Goal: Task Accomplishment & Management: Use online tool/utility

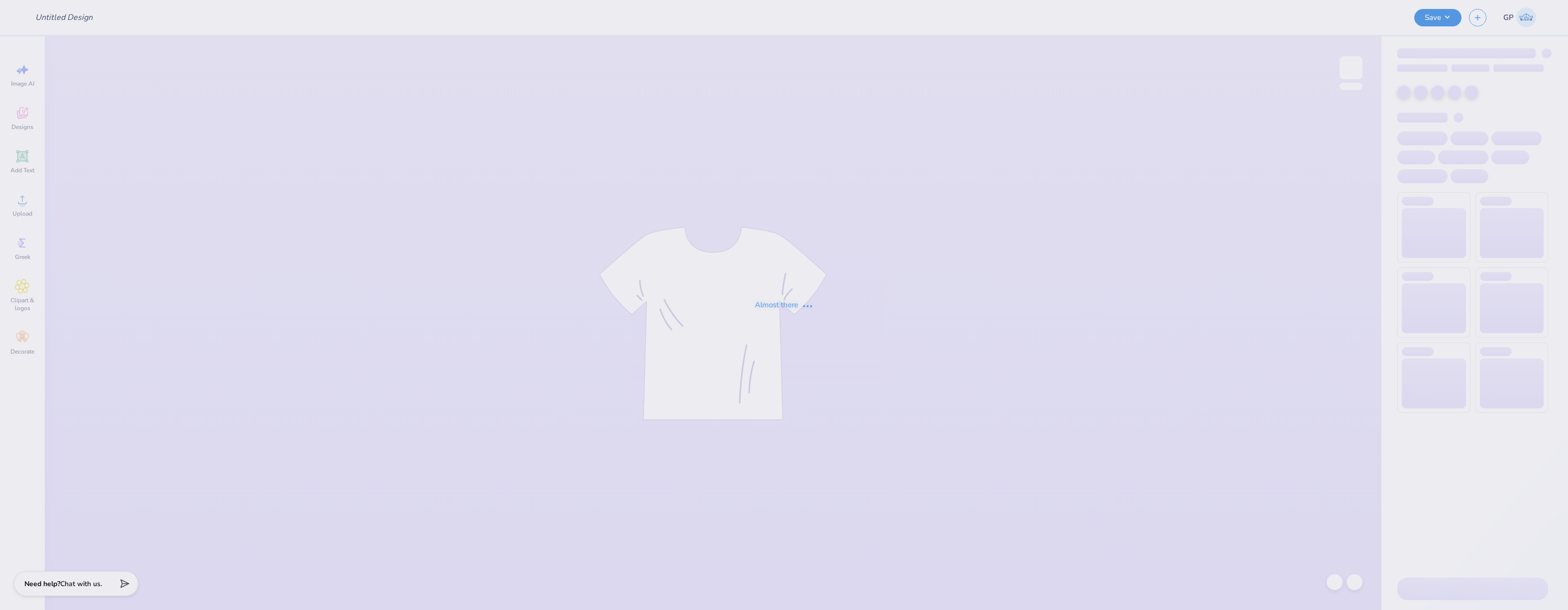
type input "[PERSON_NAME] : [GEOGRAPHIC_DATA][US_STATE]"
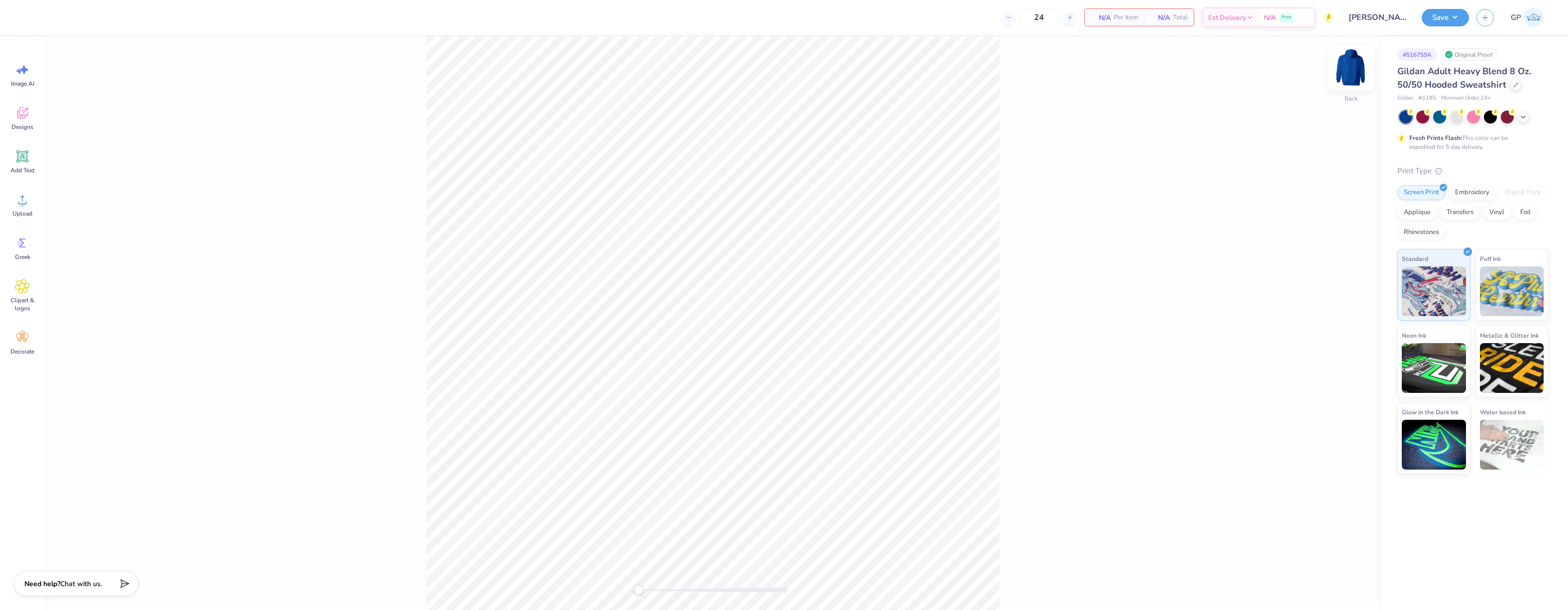
click at [1357, 61] on img at bounding box center [1351, 68] width 40 height 40
drag, startPoint x: 1351, startPoint y: 68, endPoint x: 1214, endPoint y: 60, distance: 137.2
click at [1351, 68] on img at bounding box center [1351, 68] width 20 height 20
click at [22, 199] on icon at bounding box center [22, 200] width 9 height 9
type input "7.26"
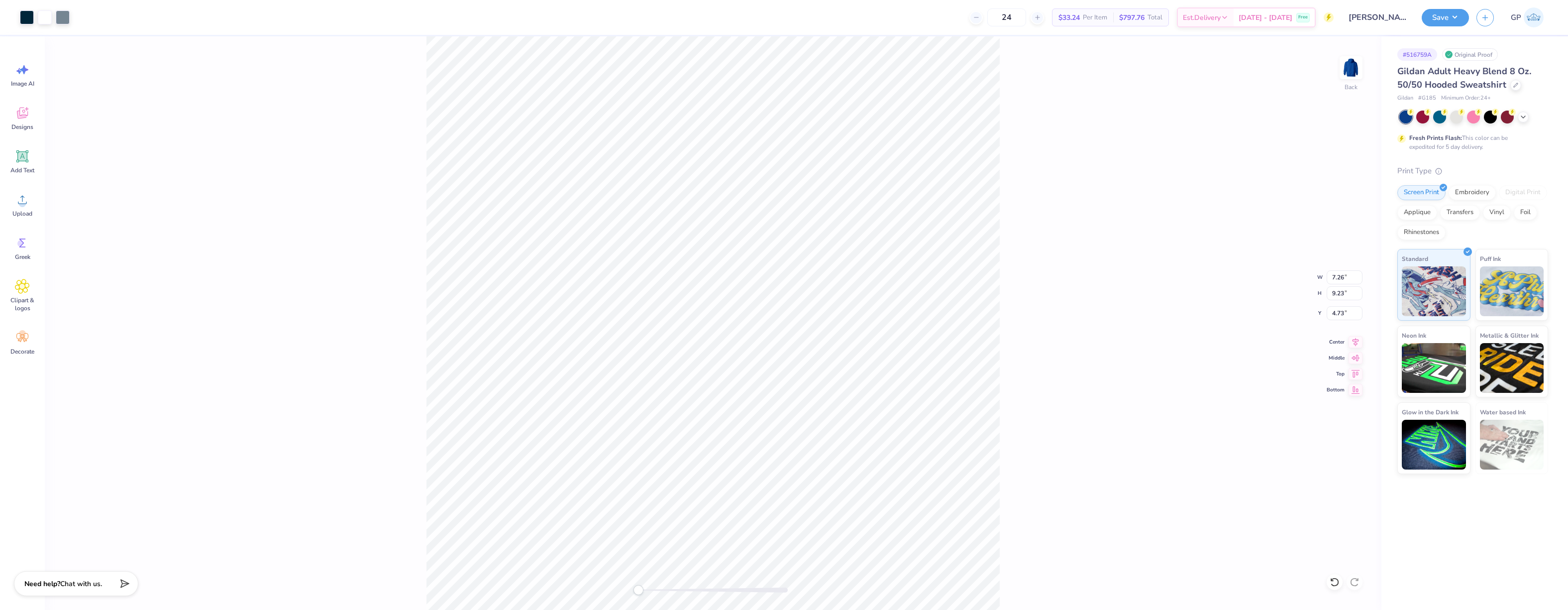
type input "9.23"
type input "4.73"
type input "7.79"
type input "9.91"
type input "3.00"
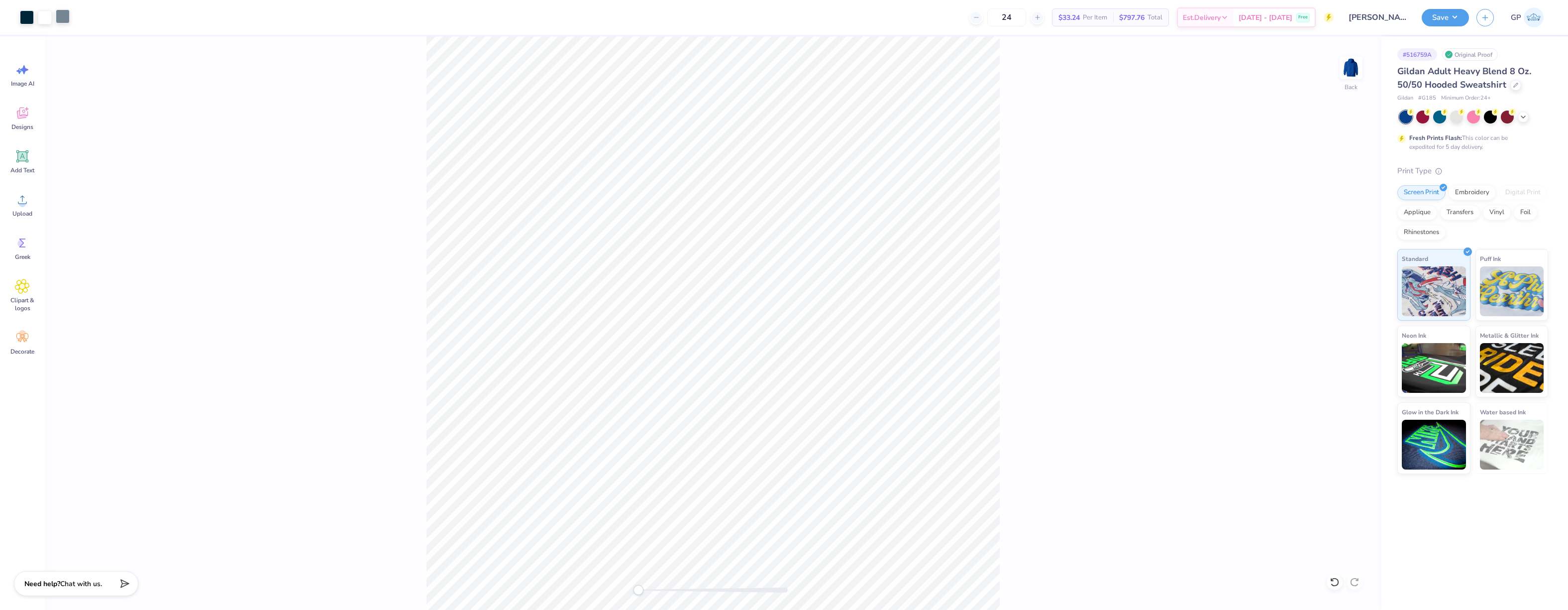
click at [62, 17] on div at bounding box center [62, 16] width 14 height 14
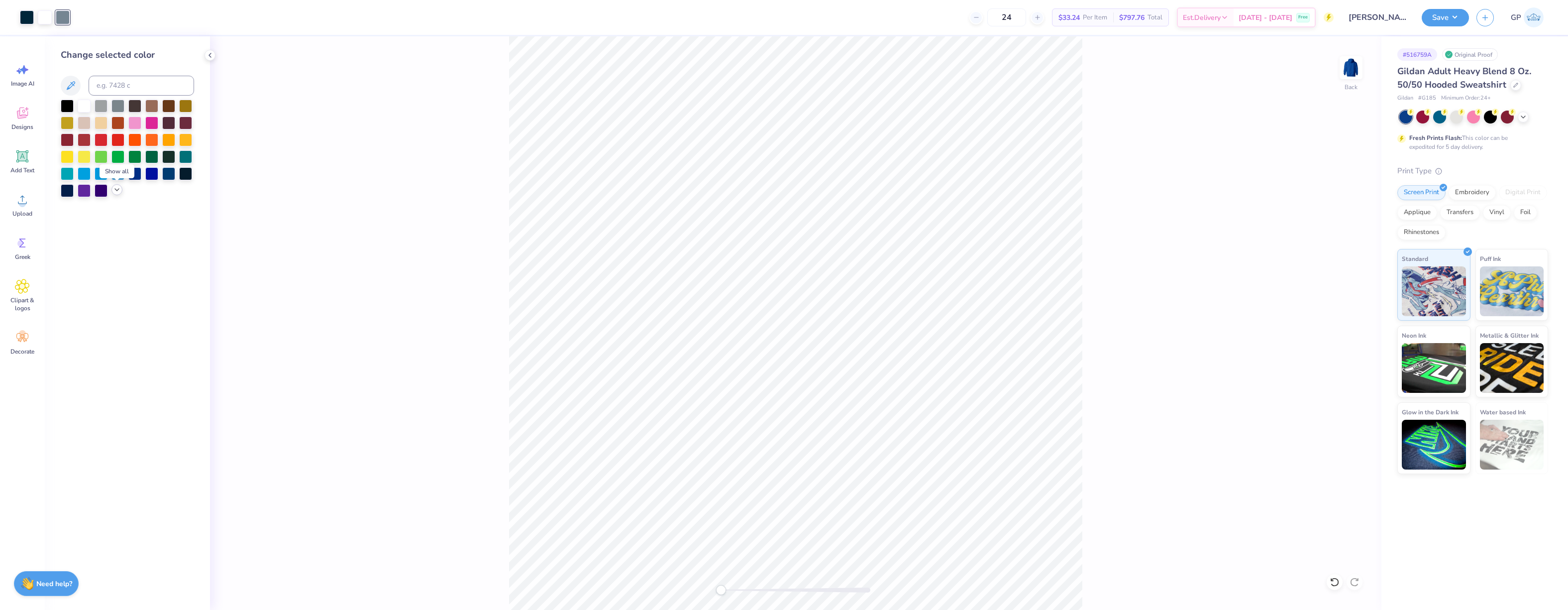
click at [116, 189] on icon at bounding box center [116, 189] width 8 height 8
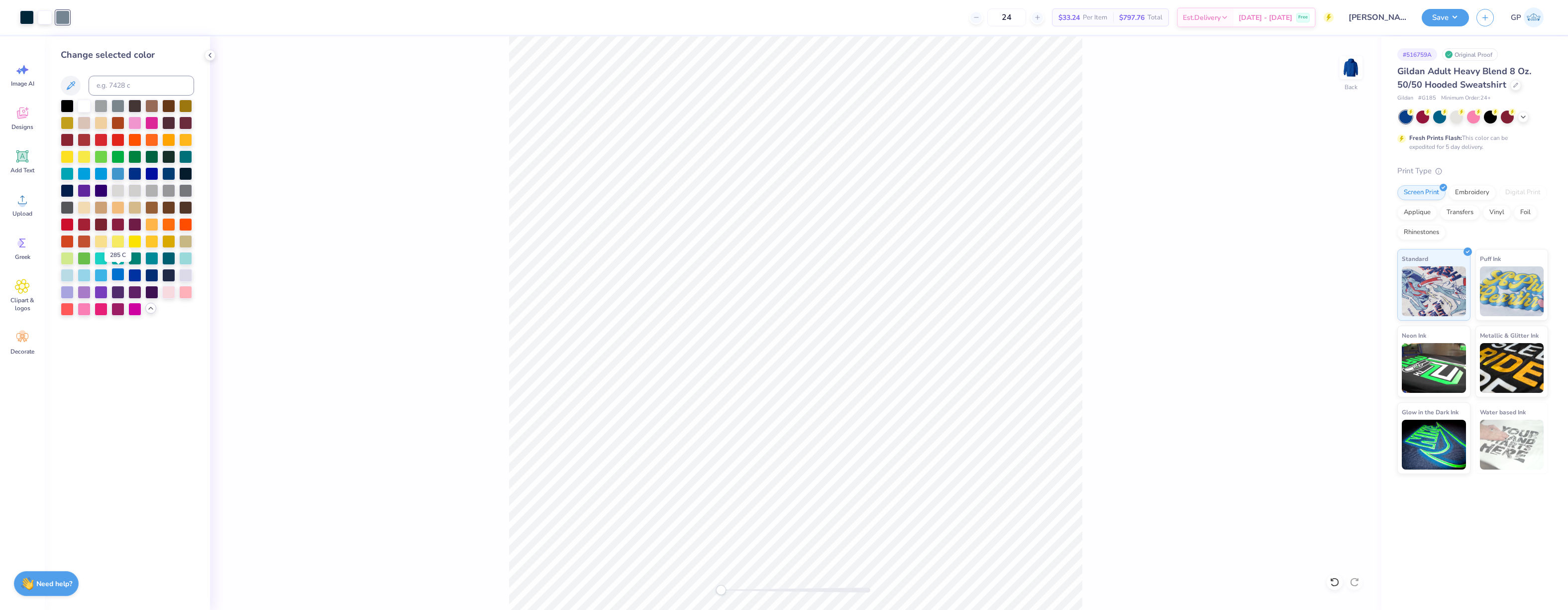
click at [120, 280] on div at bounding box center [118, 274] width 13 height 13
click at [320, 232] on div "Back" at bounding box center [796, 323] width 1171 height 574
click at [311, 224] on div "Back" at bounding box center [796, 323] width 1171 height 574
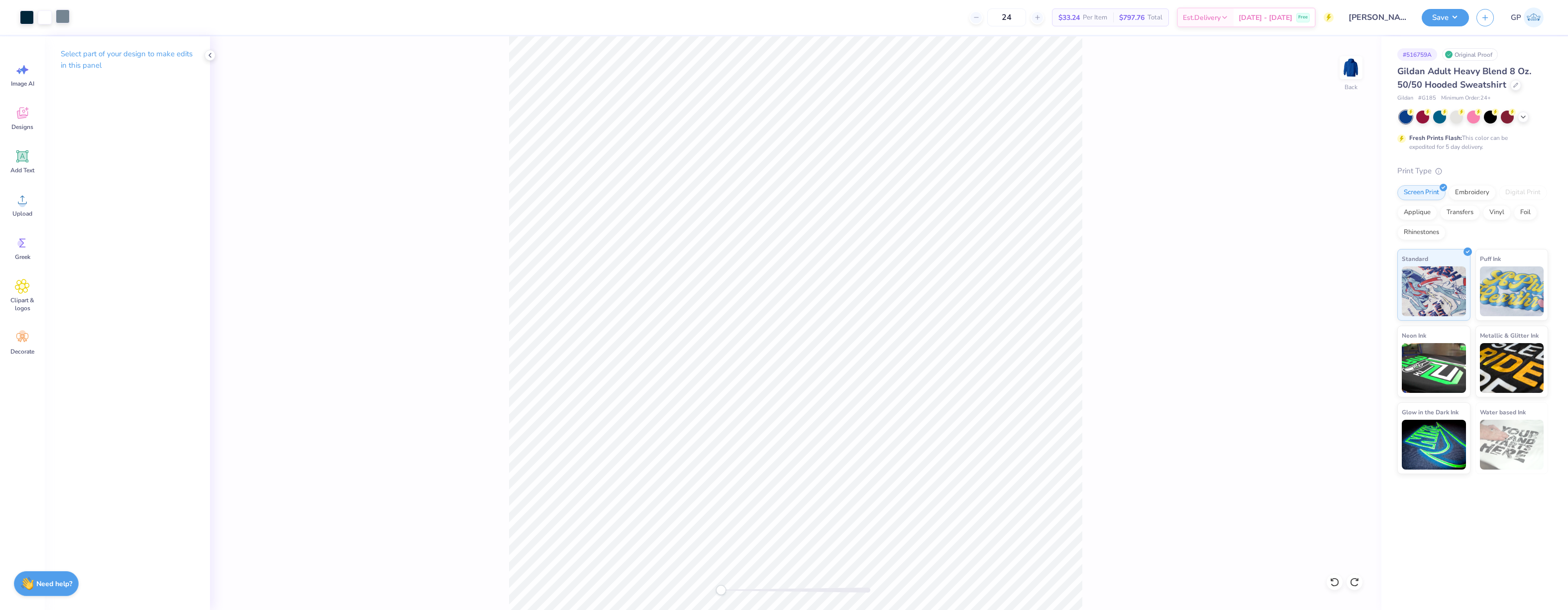
click at [66, 20] on div at bounding box center [62, 16] width 14 height 14
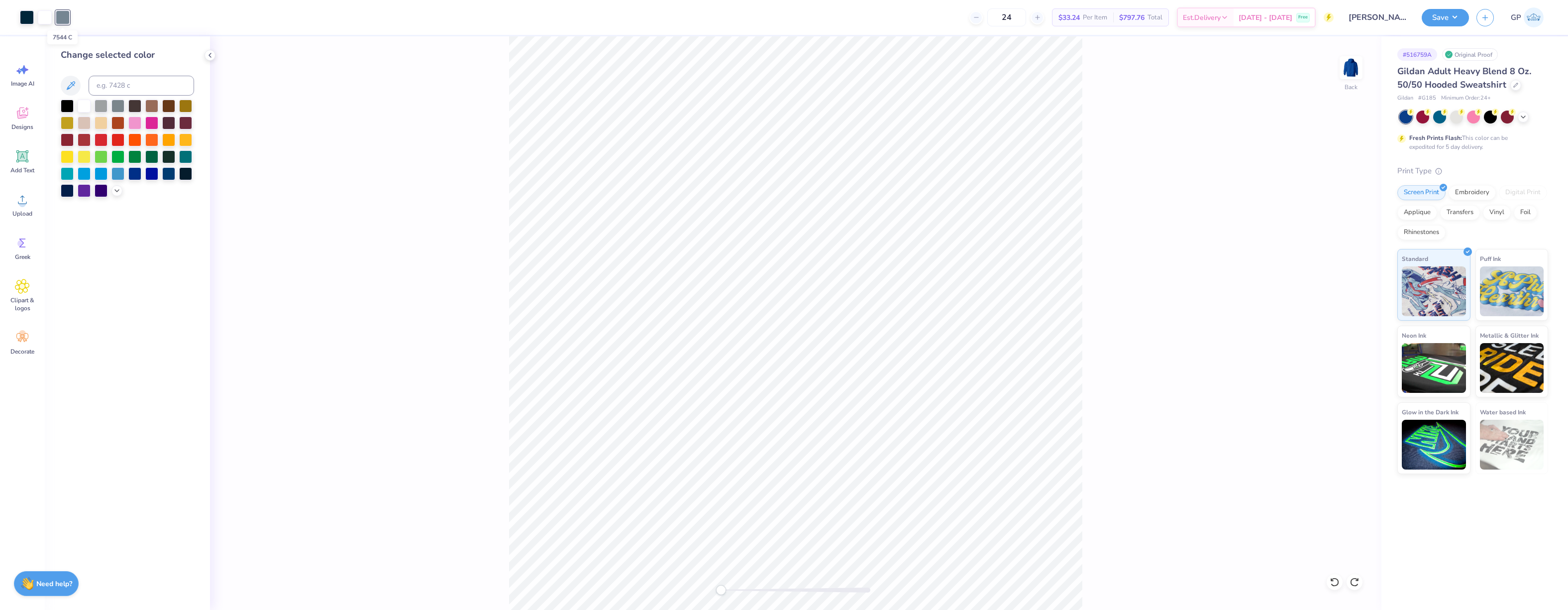
click at [61, 16] on div at bounding box center [62, 17] width 14 height 14
click at [113, 192] on div at bounding box center [117, 190] width 11 height 11
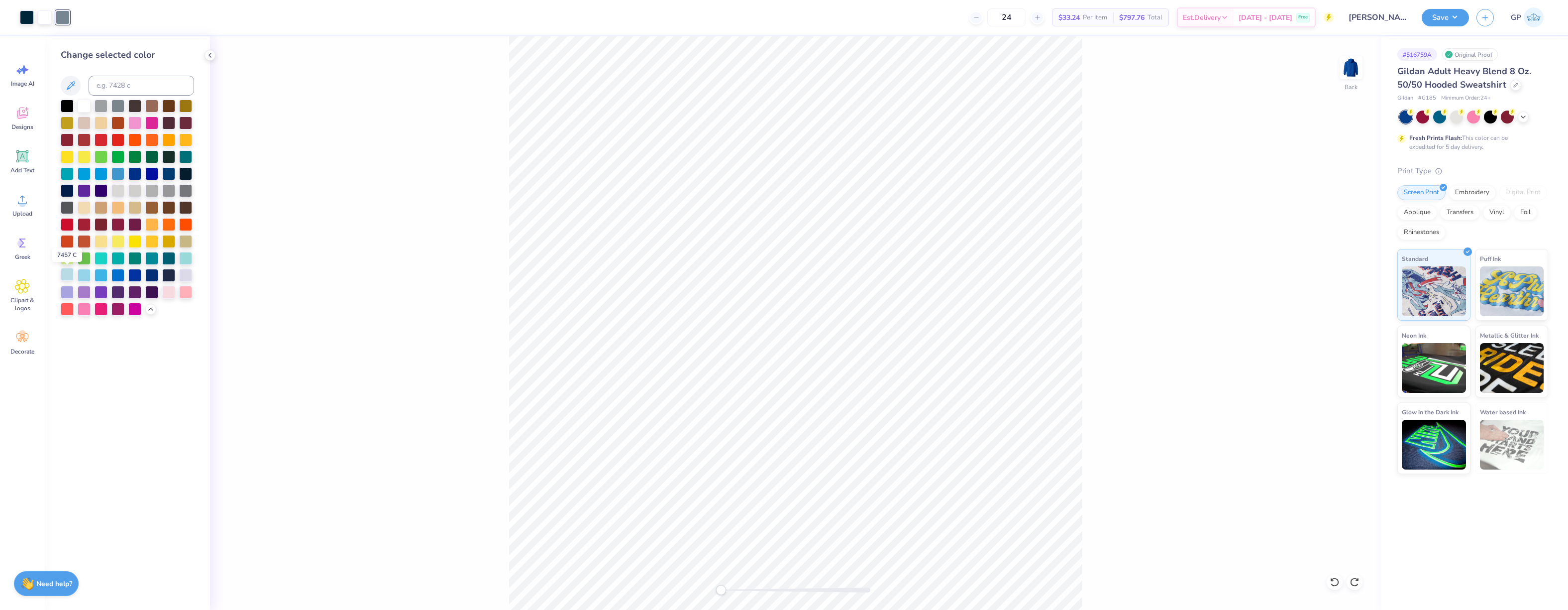
click at [67, 280] on div at bounding box center [67, 274] width 13 height 13
click at [269, 251] on div "Back" at bounding box center [796, 323] width 1171 height 574
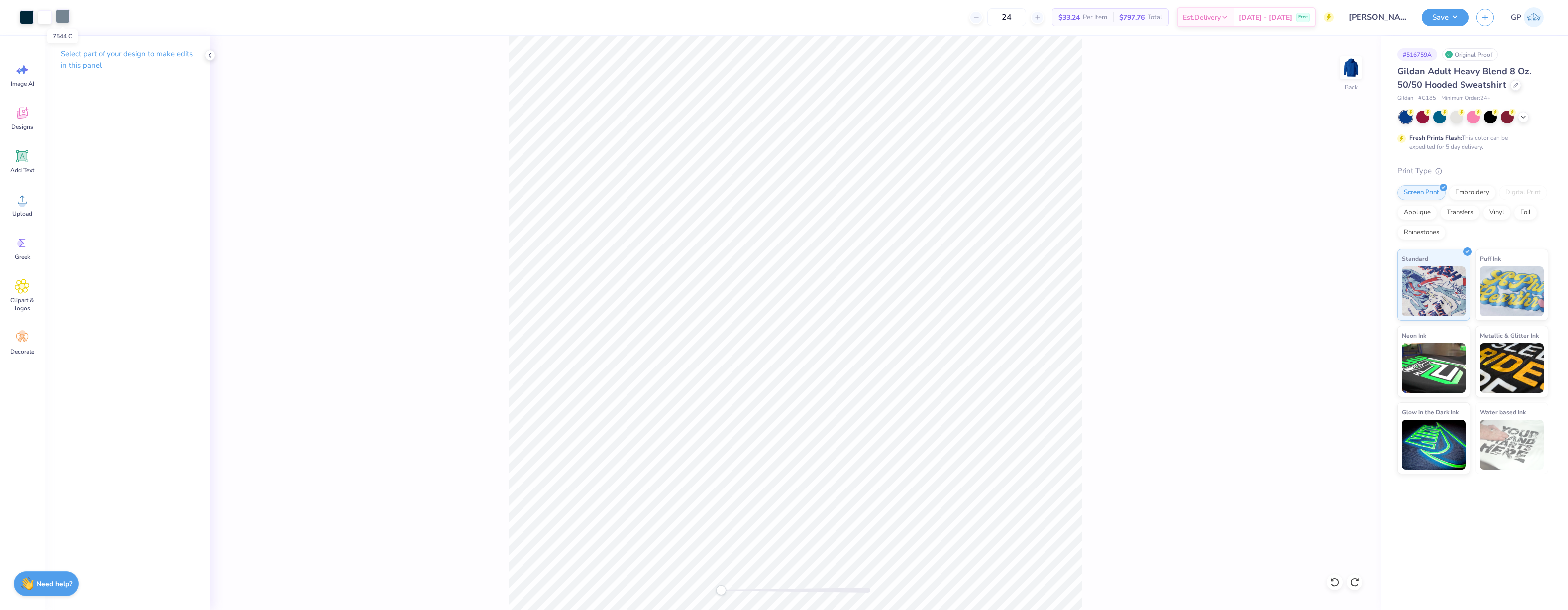
click at [64, 17] on div at bounding box center [62, 16] width 14 height 14
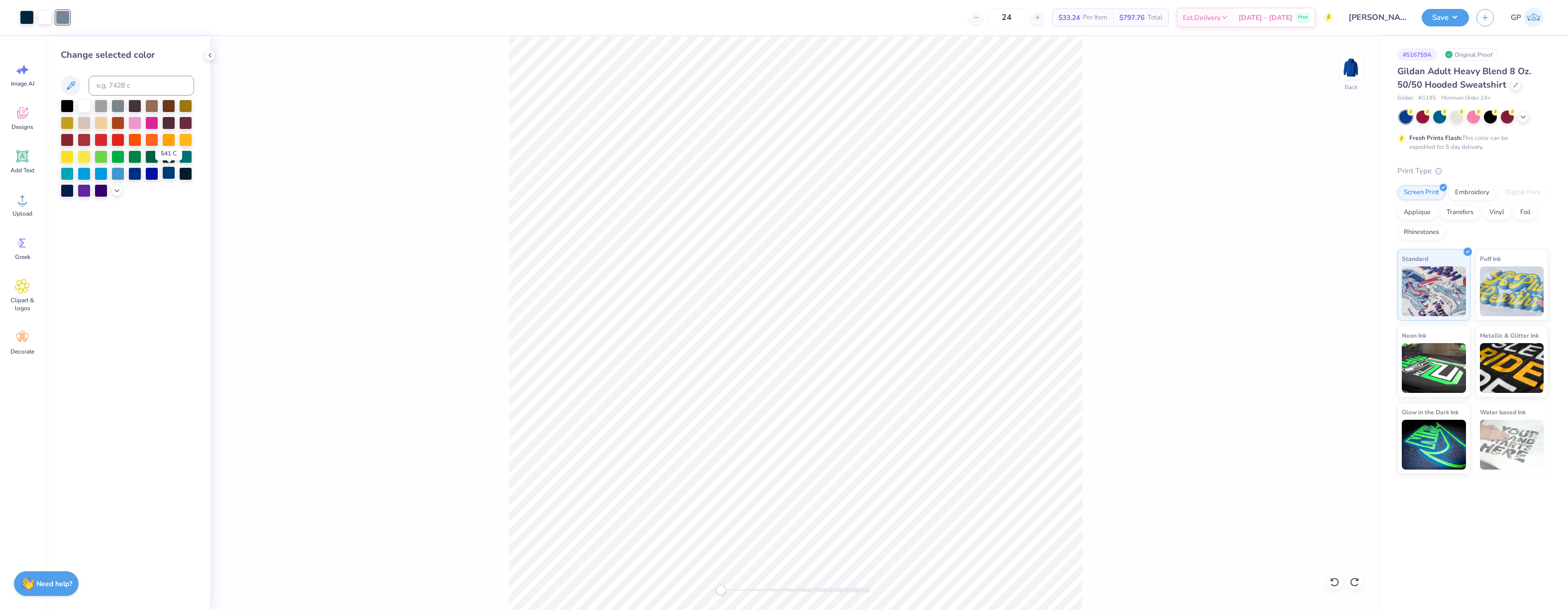
click at [168, 174] on div at bounding box center [168, 173] width 13 height 13
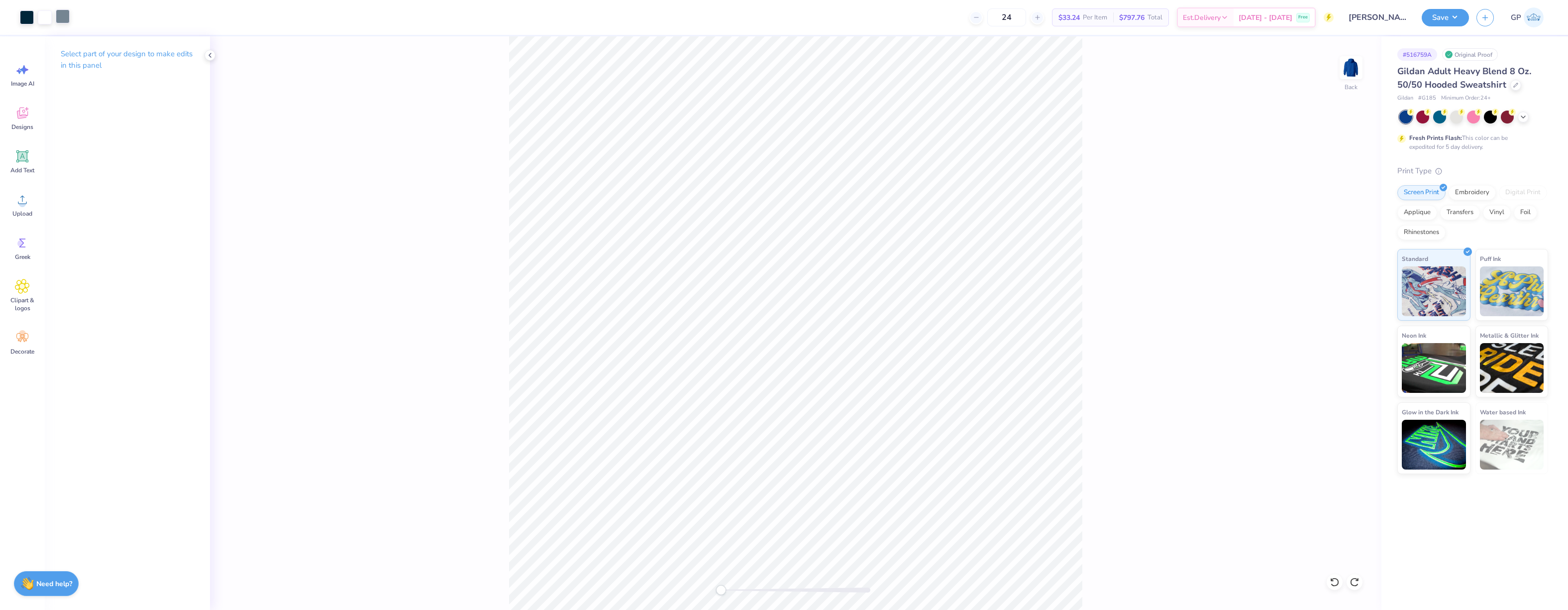
click at [67, 21] on div at bounding box center [62, 16] width 14 height 14
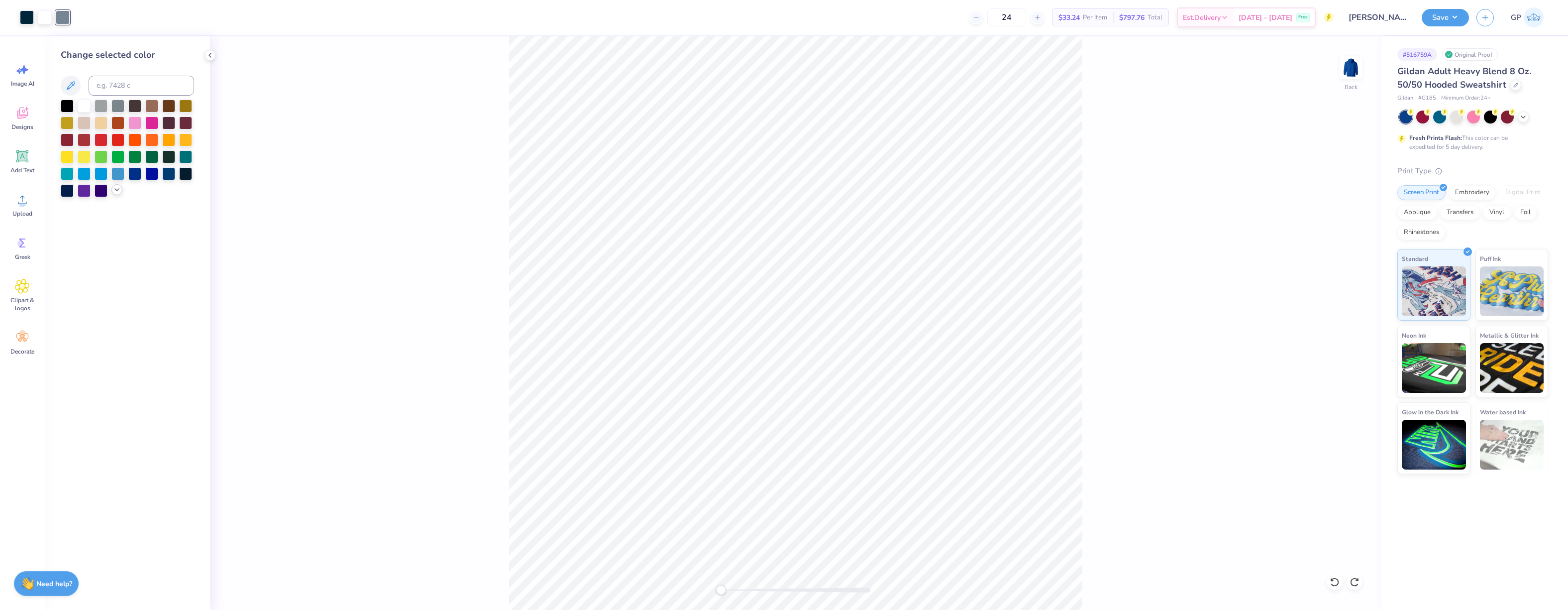
click at [116, 188] on icon at bounding box center [116, 189] width 8 height 8
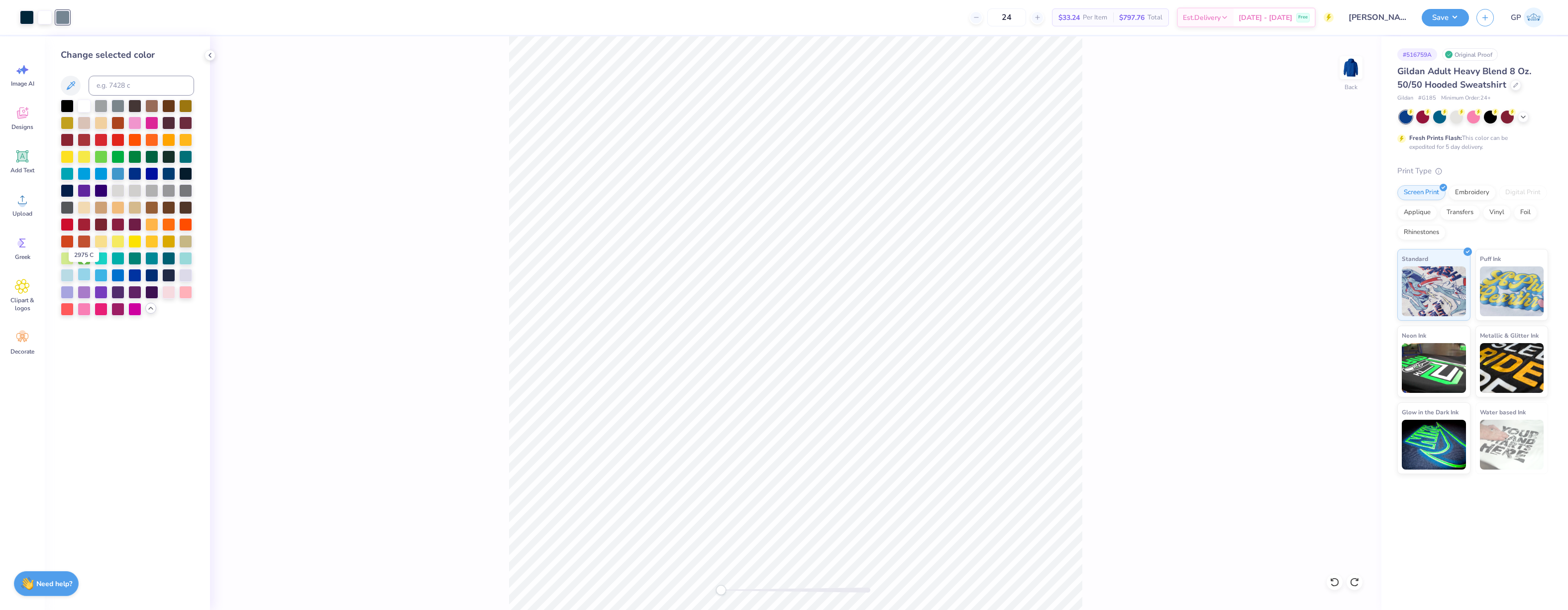
click at [87, 275] on div at bounding box center [84, 274] width 13 height 13
click at [316, 271] on div "Back" at bounding box center [796, 323] width 1171 height 574
click at [1445, 13] on button "Save" at bounding box center [1445, 16] width 47 height 17
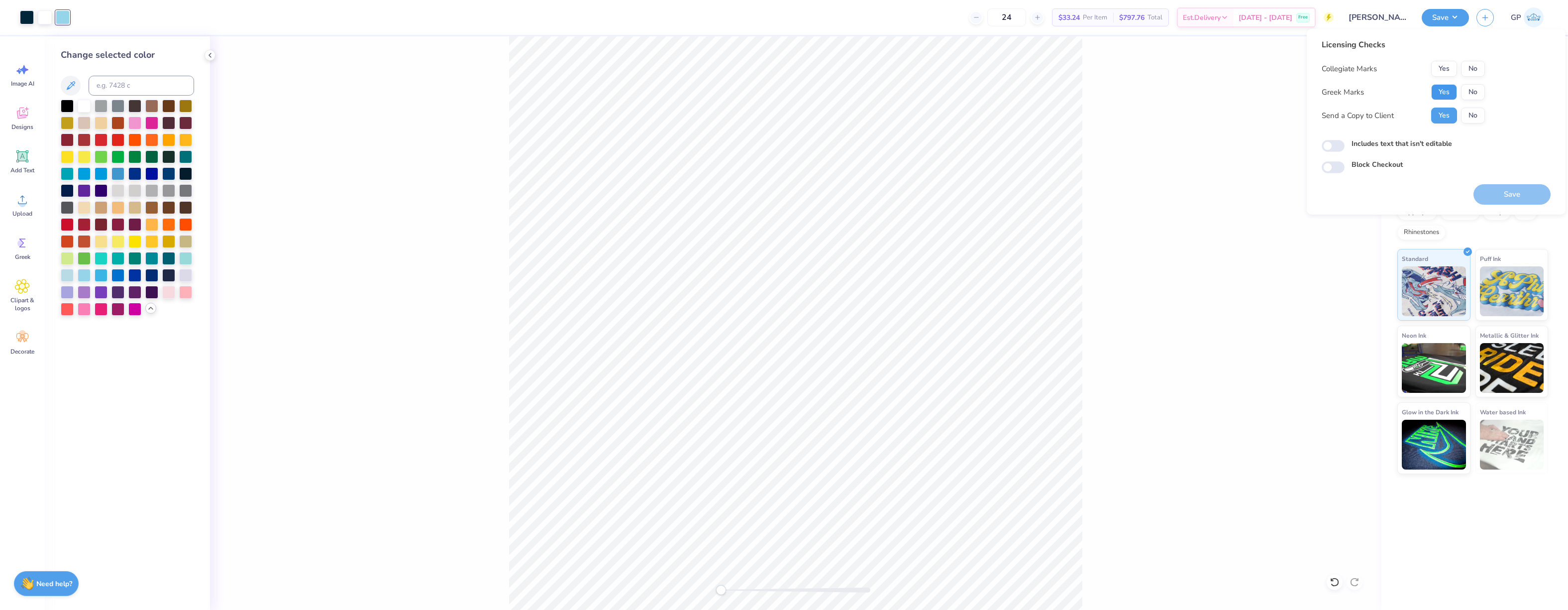
click at [1442, 94] on button "Yes" at bounding box center [1444, 92] width 26 height 16
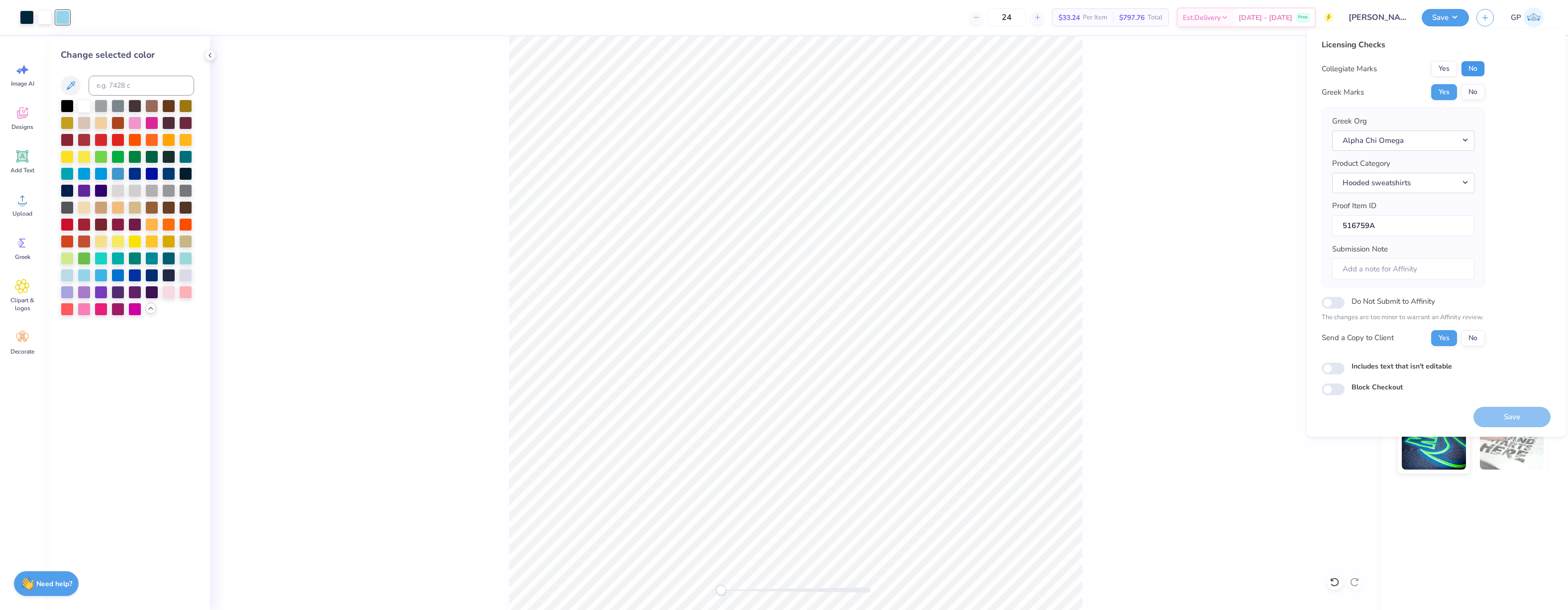
click at [1468, 72] on button "No" at bounding box center [1473, 69] width 24 height 16
click at [1338, 367] on input "Includes text that isn't editable" at bounding box center [1333, 368] width 23 height 12
checkbox input "true"
click at [1506, 417] on button "Save" at bounding box center [1511, 417] width 77 height 20
